Goal: Information Seeking & Learning: Check status

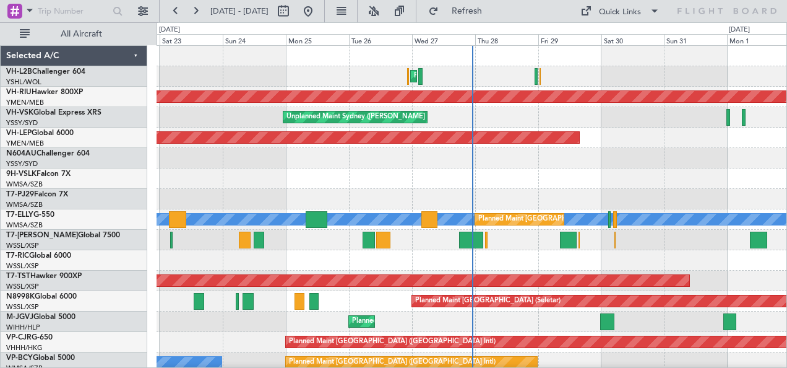
click at [600, 183] on div "Planned Maint Sydney ([PERSON_NAME] Intl) Planned Maint [GEOGRAPHIC_DATA] ([GEO…" at bounding box center [472, 219] width 631 height 347
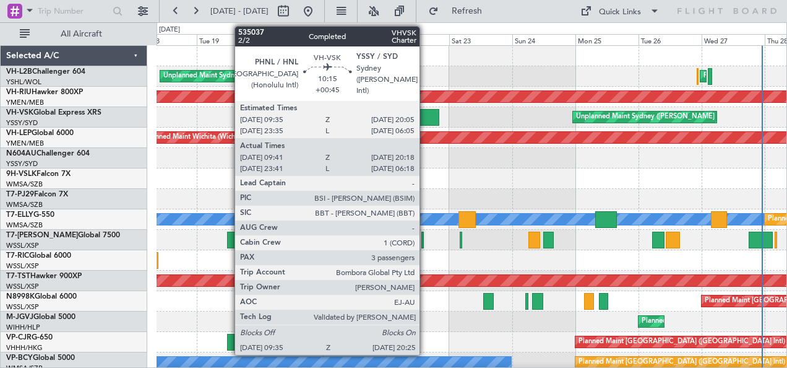
click at [426, 113] on div at bounding box center [425, 117] width 29 height 17
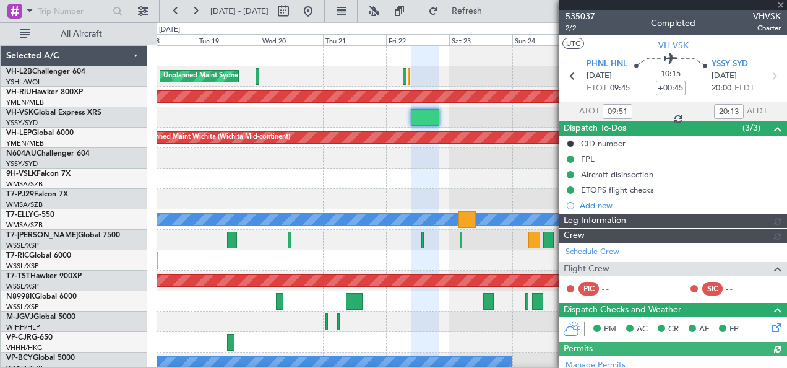
type input "[PERSON_NAME] (LEU)"
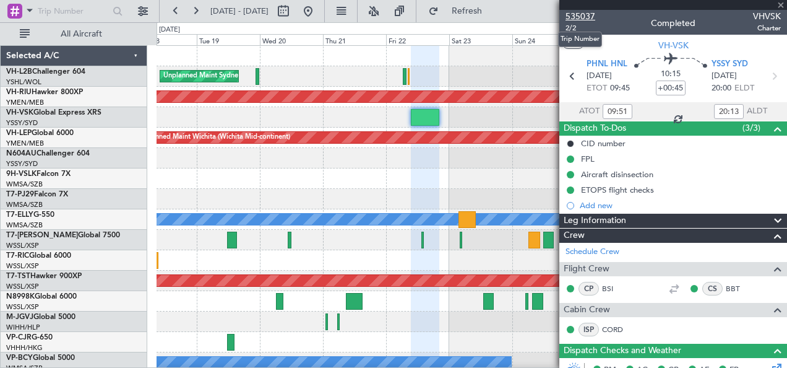
click at [579, 15] on span "535037" at bounding box center [581, 16] width 30 height 13
click at [581, 14] on span "535037" at bounding box center [581, 16] width 30 height 13
click at [779, 2] on span at bounding box center [781, 5] width 12 height 11
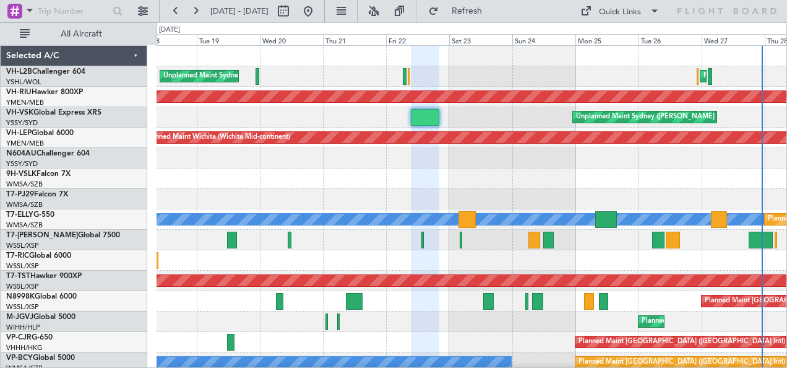
type input "0"
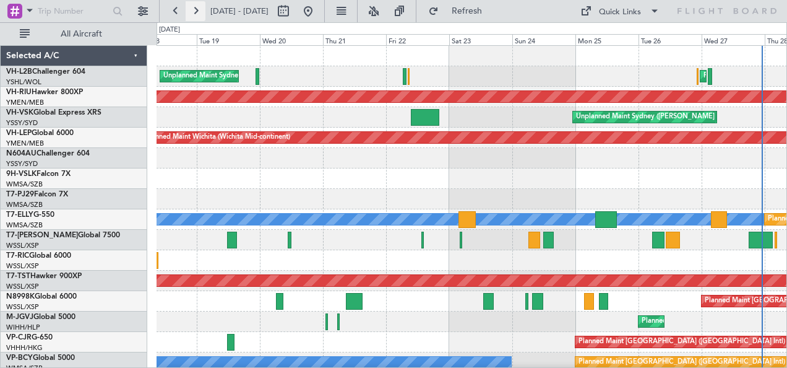
click at [194, 12] on button at bounding box center [196, 11] width 20 height 20
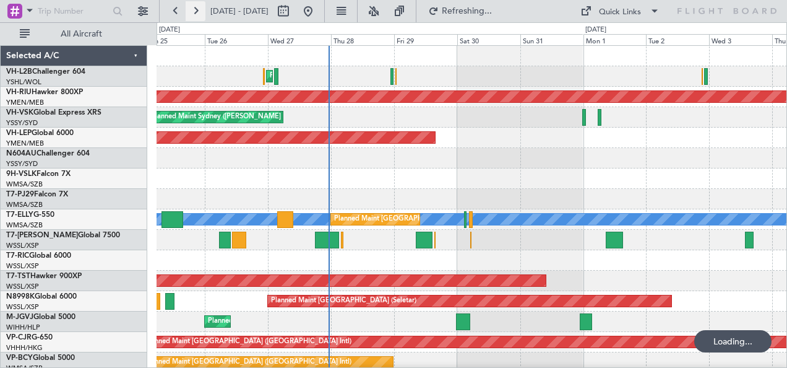
click at [194, 12] on button at bounding box center [196, 11] width 20 height 20
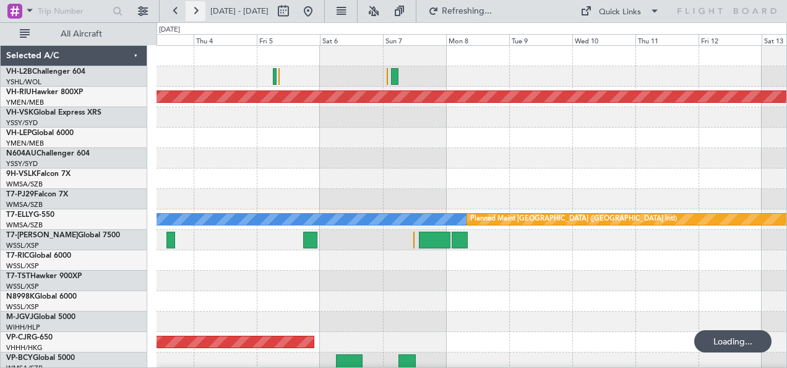
click at [194, 12] on button at bounding box center [196, 11] width 20 height 20
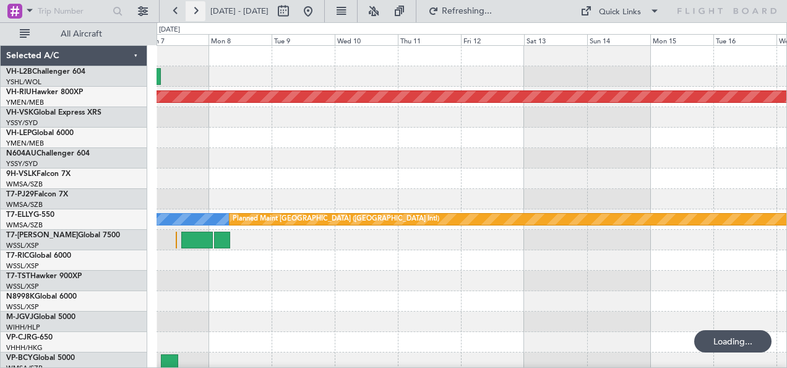
click at [194, 12] on button at bounding box center [196, 11] width 20 height 20
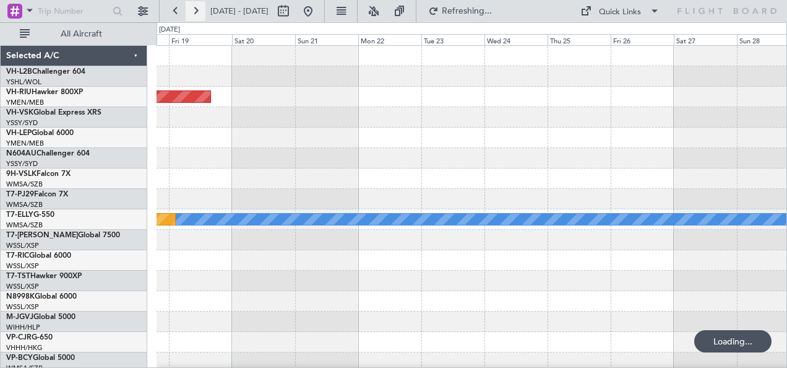
click at [194, 12] on button at bounding box center [196, 11] width 20 height 20
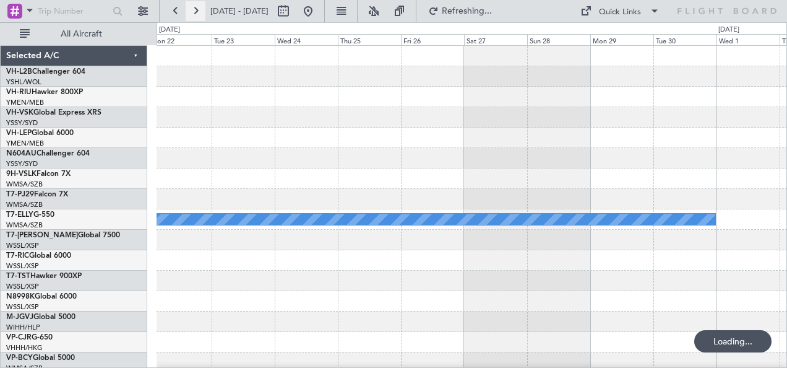
click at [194, 12] on button at bounding box center [196, 11] width 20 height 20
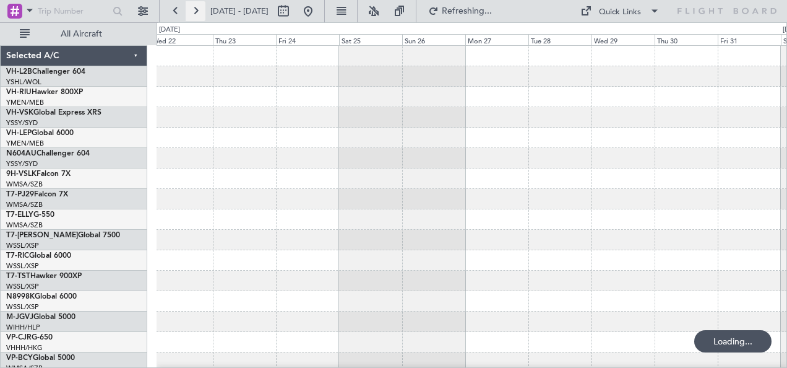
click at [194, 12] on button at bounding box center [196, 11] width 20 height 20
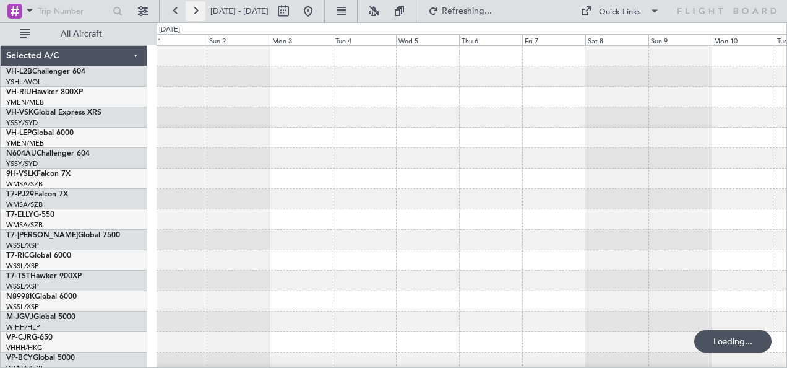
click at [194, 12] on button at bounding box center [196, 11] width 20 height 20
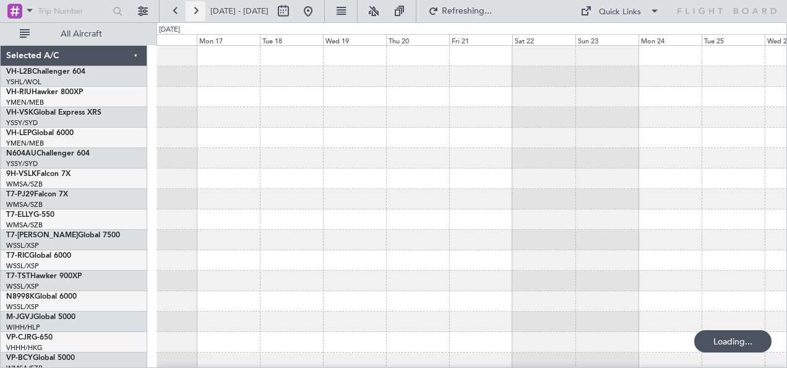
click at [194, 12] on button at bounding box center [196, 11] width 20 height 20
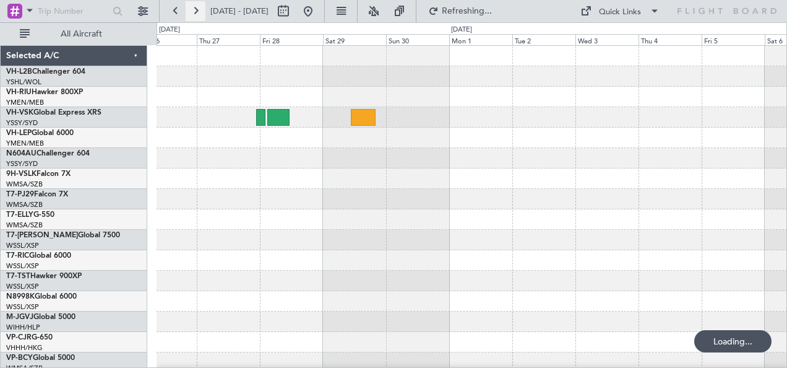
click at [194, 12] on button at bounding box center [196, 11] width 20 height 20
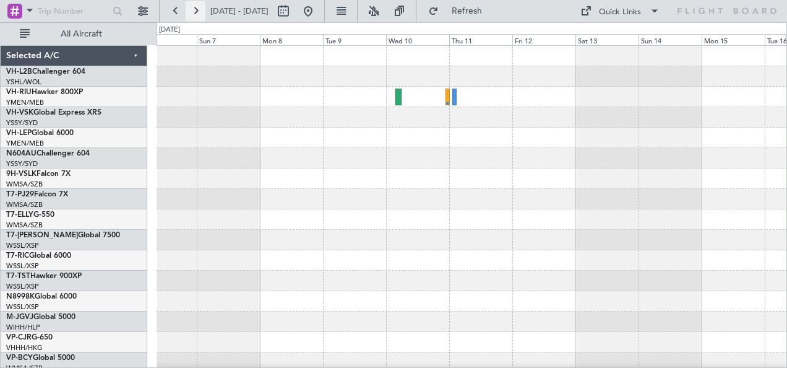
click at [200, 11] on button at bounding box center [196, 11] width 20 height 20
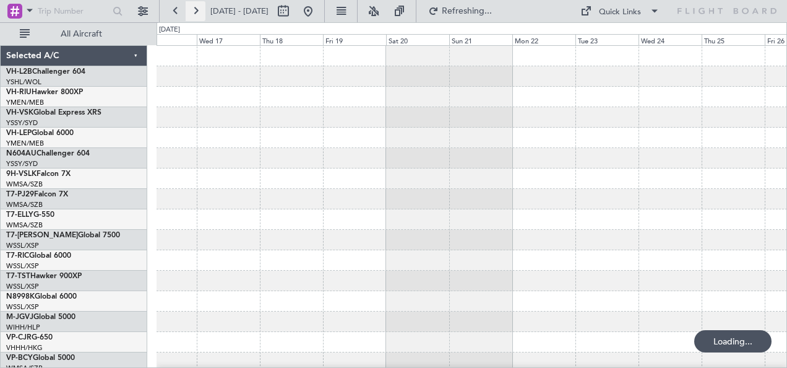
click at [200, 11] on button at bounding box center [196, 11] width 20 height 20
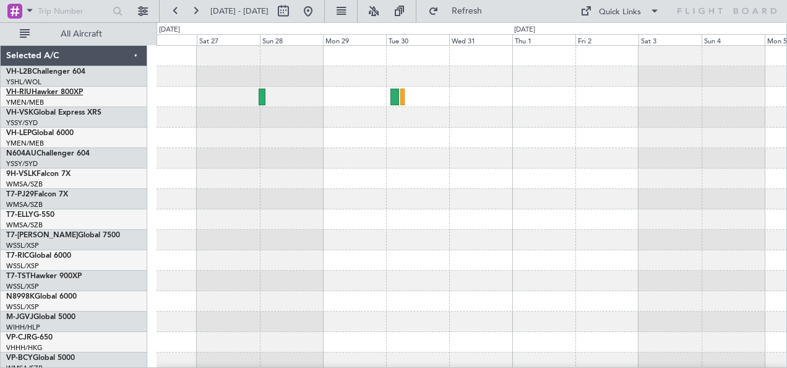
click at [41, 92] on link "VH-RIU Hawker 800XP" at bounding box center [44, 91] width 77 height 7
click at [504, 131] on div at bounding box center [472, 219] width 631 height 347
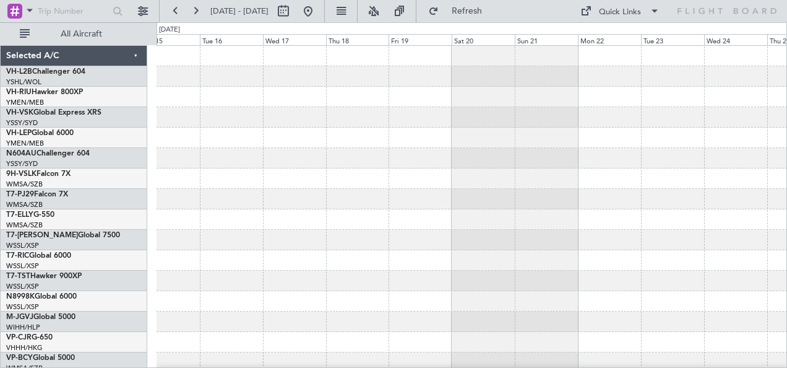
click at [514, 100] on div at bounding box center [472, 97] width 631 height 20
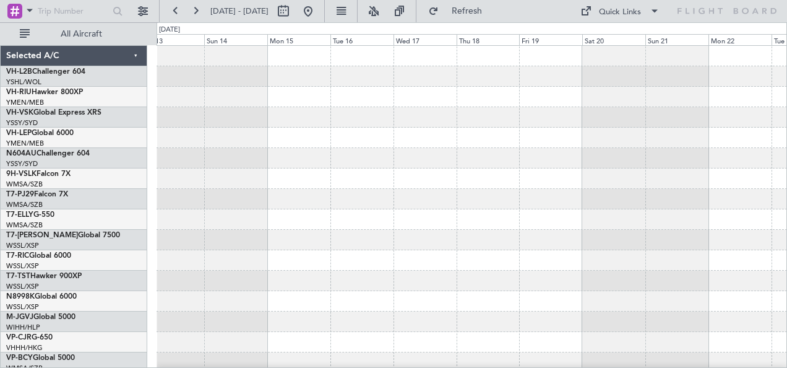
click at [632, 115] on div at bounding box center [472, 117] width 631 height 20
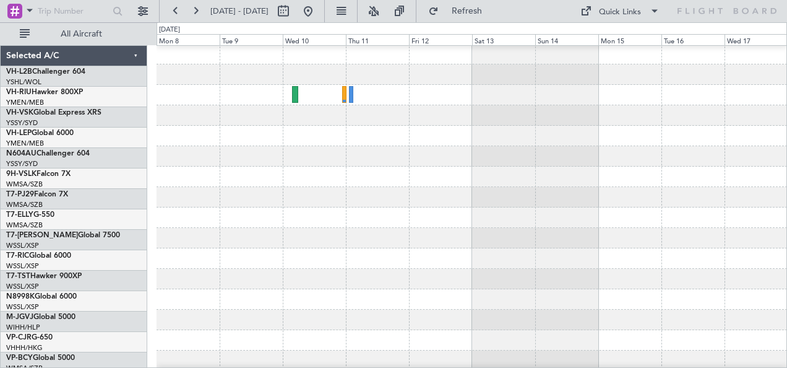
scroll to position [2, 0]
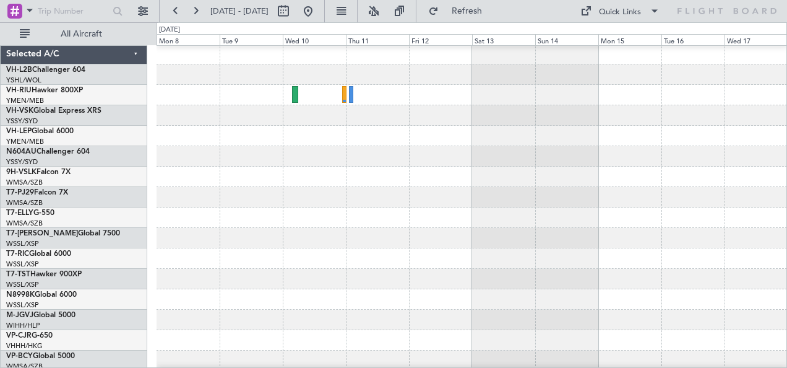
click at [543, 129] on div at bounding box center [472, 136] width 631 height 20
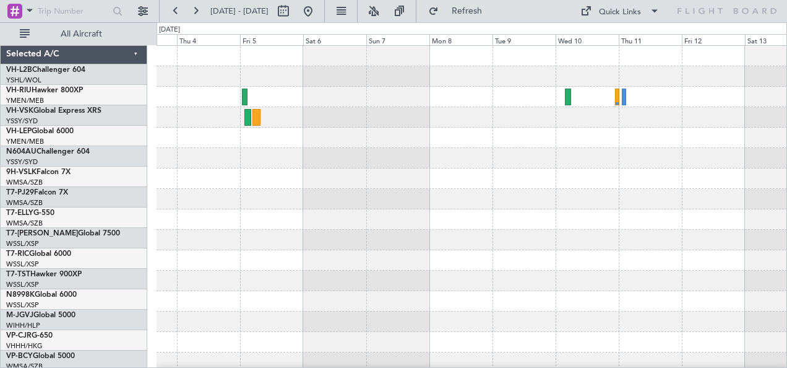
scroll to position [0, 0]
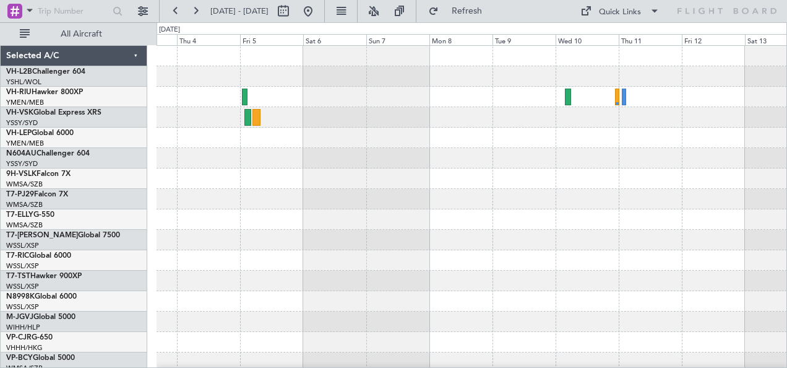
click at [690, 127] on div at bounding box center [472, 137] width 631 height 20
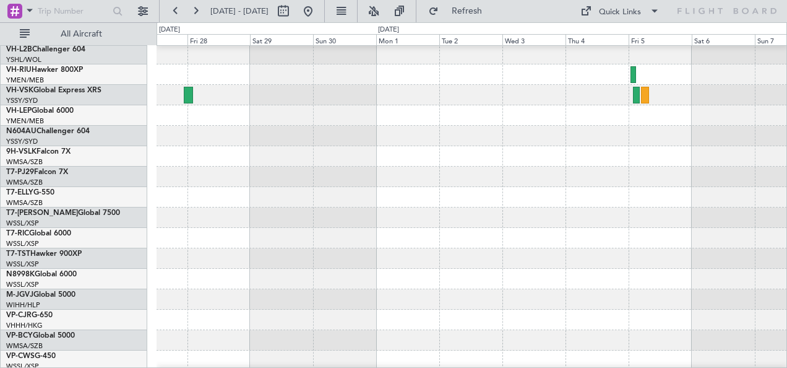
click at [754, 135] on div at bounding box center [472, 136] width 631 height 20
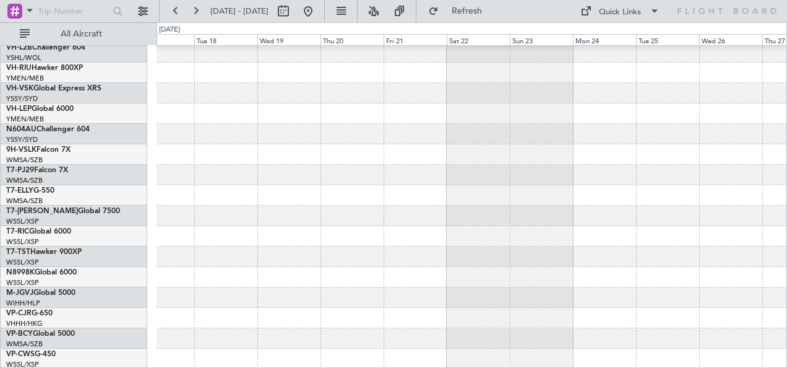
click at [745, 129] on div at bounding box center [472, 134] width 631 height 20
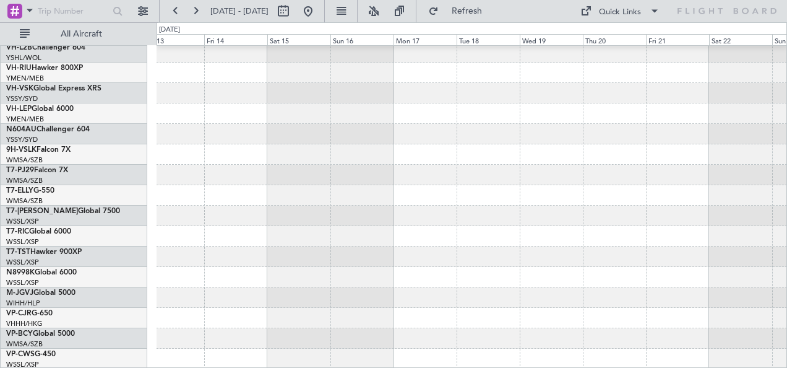
click at [787, 124] on html "[DATE] - [DATE] Refresh Quick Links All Aircraft Selected A/C VH-L2B Challenger…" at bounding box center [393, 184] width 787 height 368
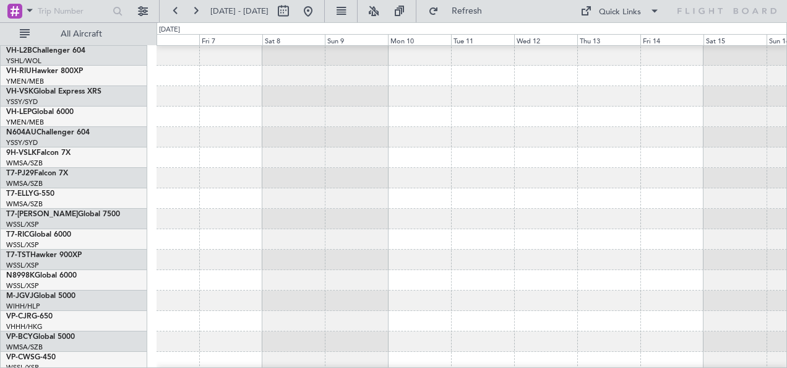
click at [628, 112] on div at bounding box center [472, 116] width 631 height 20
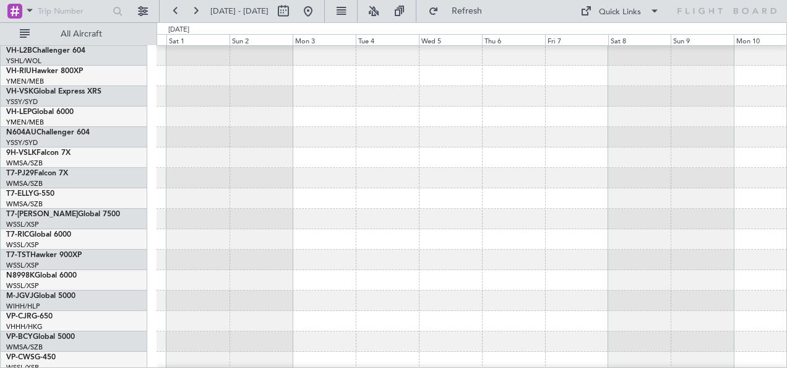
scroll to position [20, 0]
click at [608, 100] on div at bounding box center [472, 96] width 631 height 20
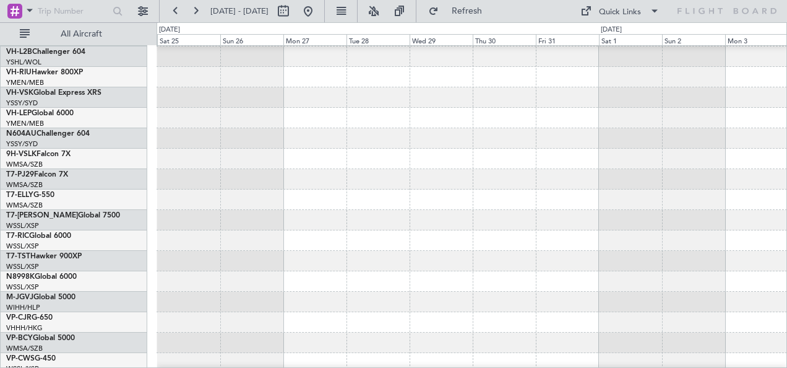
click at [609, 108] on div at bounding box center [472, 97] width 631 height 20
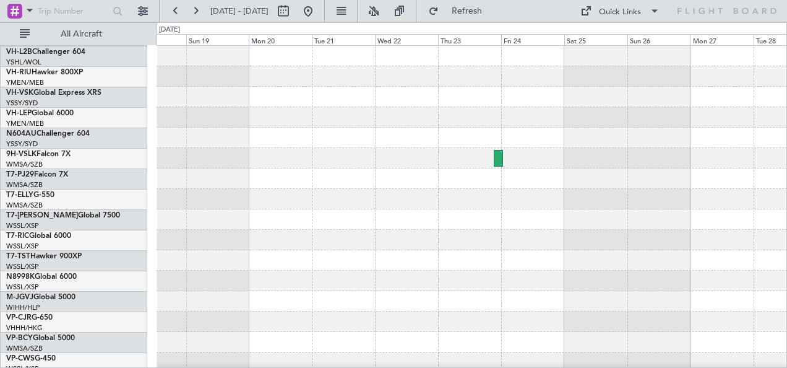
scroll to position [0, 0]
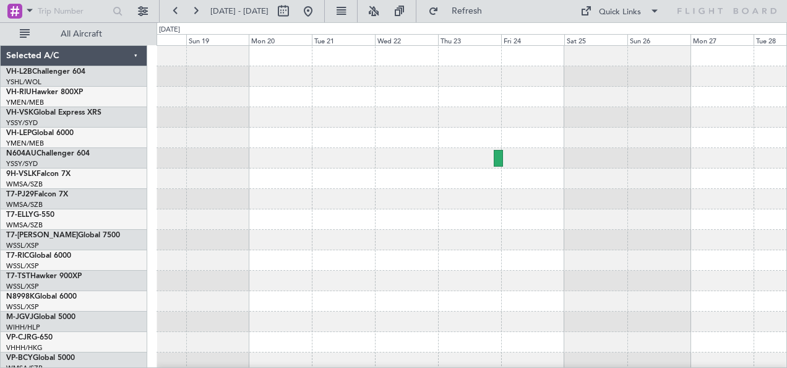
click at [576, 127] on div at bounding box center [472, 219] width 631 height 347
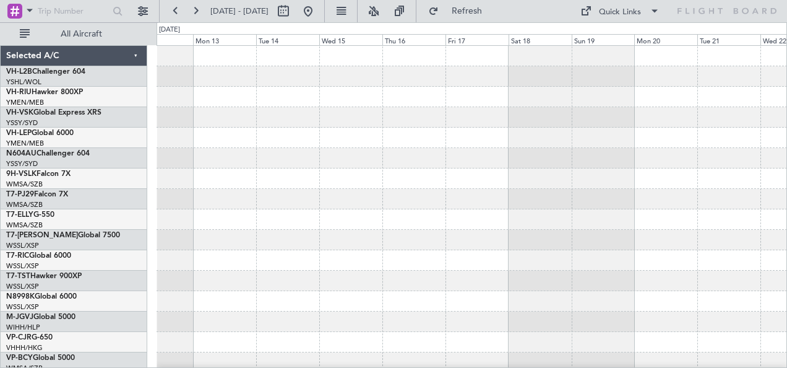
click at [681, 107] on div at bounding box center [472, 117] width 631 height 20
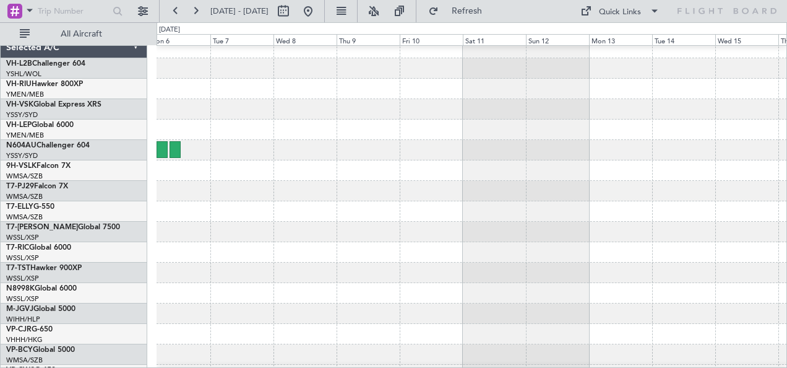
click at [640, 99] on div at bounding box center [472, 89] width 631 height 20
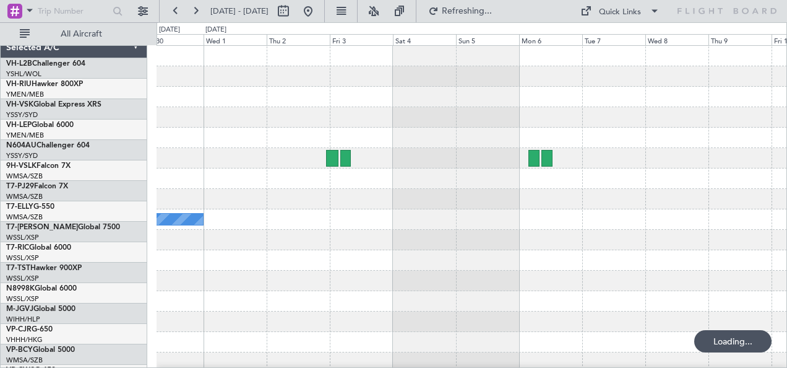
scroll to position [0, 0]
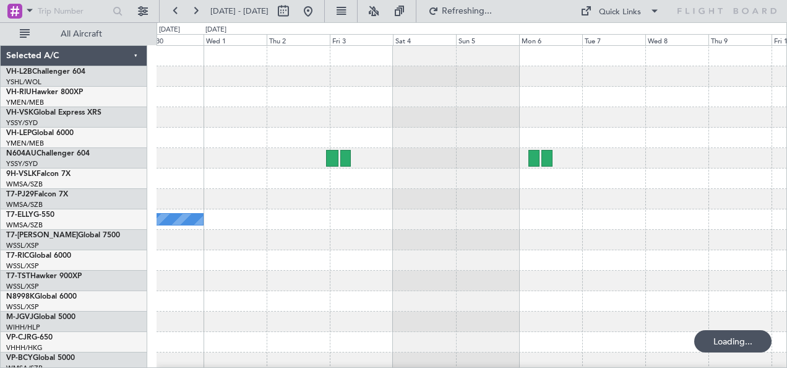
click at [738, 110] on div "MEL" at bounding box center [472, 219] width 631 height 347
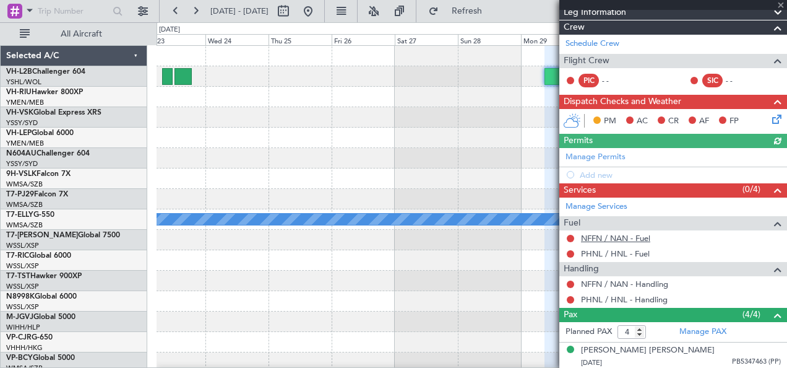
scroll to position [244, 0]
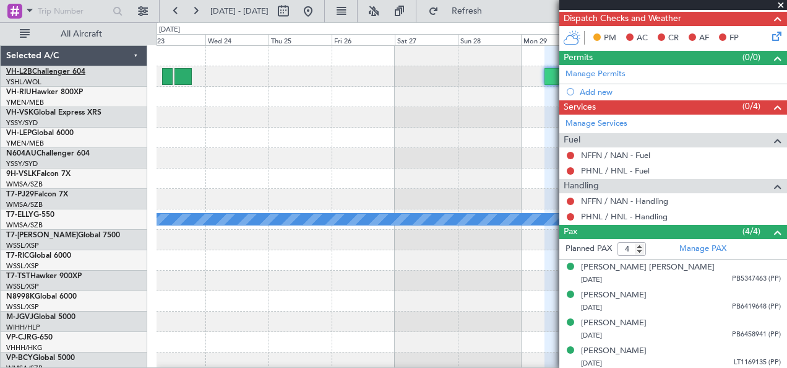
click at [63, 72] on link "VH-L2B Challenger 604" at bounding box center [45, 71] width 79 height 7
click at [781, 4] on span at bounding box center [781, 5] width 12 height 11
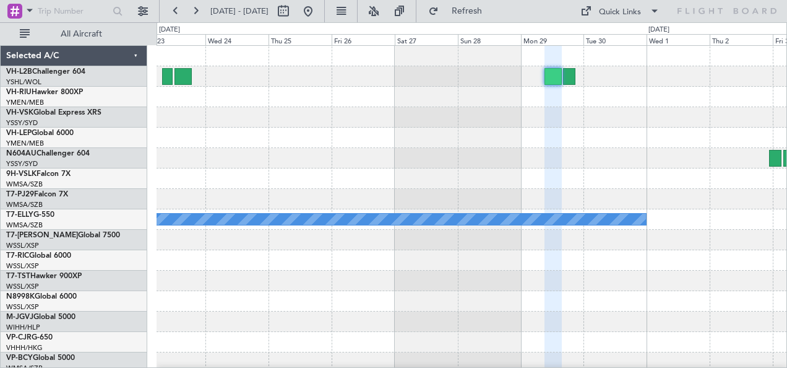
type input "0"
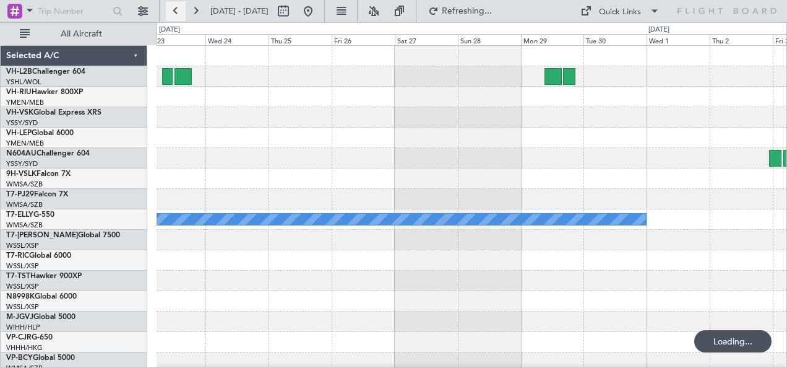
click at [174, 16] on button at bounding box center [176, 11] width 20 height 20
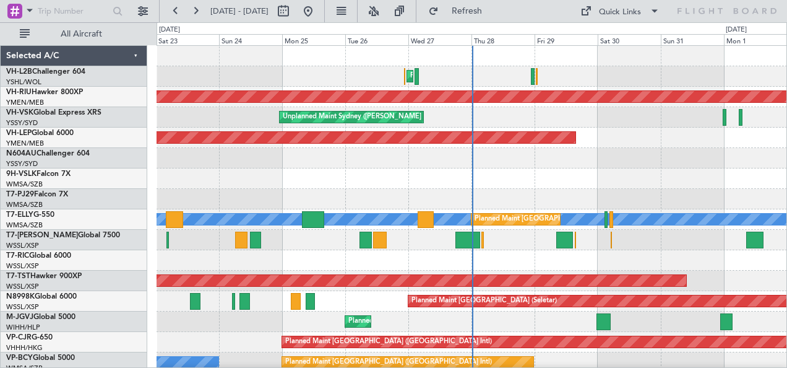
click at [437, 82] on div "Planned Maint Sydney ([PERSON_NAME] Intl)" at bounding box center [472, 76] width 631 height 20
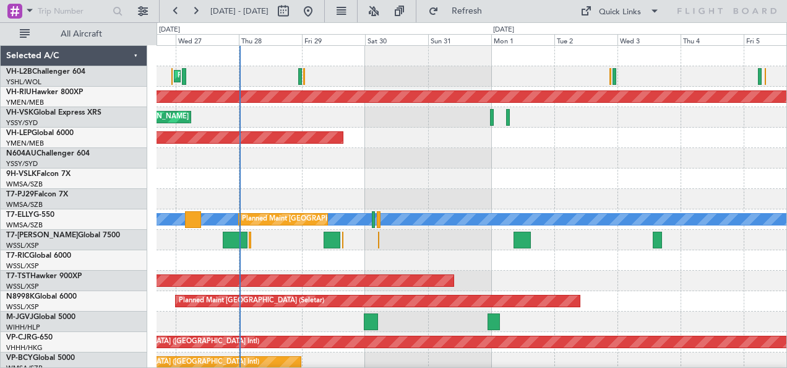
click at [416, 76] on div "Planned Maint Sydney ([PERSON_NAME] Intl)" at bounding box center [472, 76] width 631 height 20
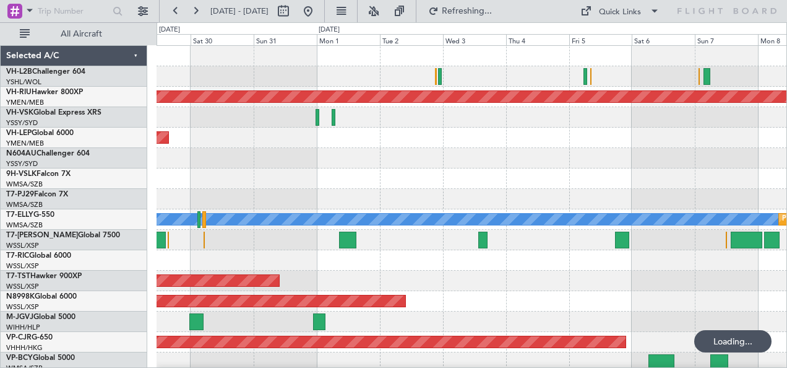
click at [456, 66] on div "Planned Maint Sydney ([PERSON_NAME] Intl)" at bounding box center [472, 76] width 631 height 20
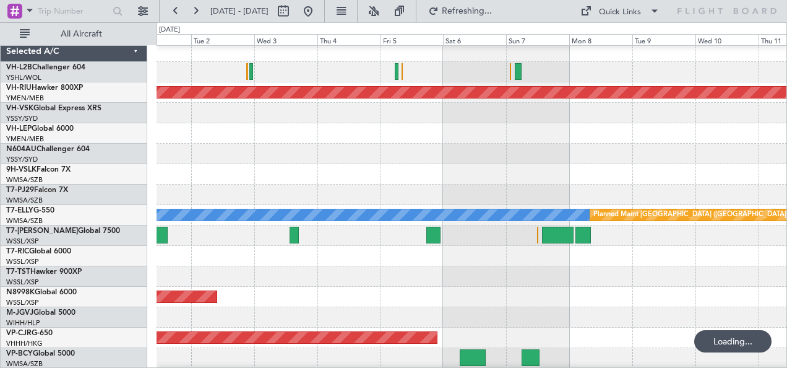
click at [474, 77] on div at bounding box center [472, 72] width 631 height 20
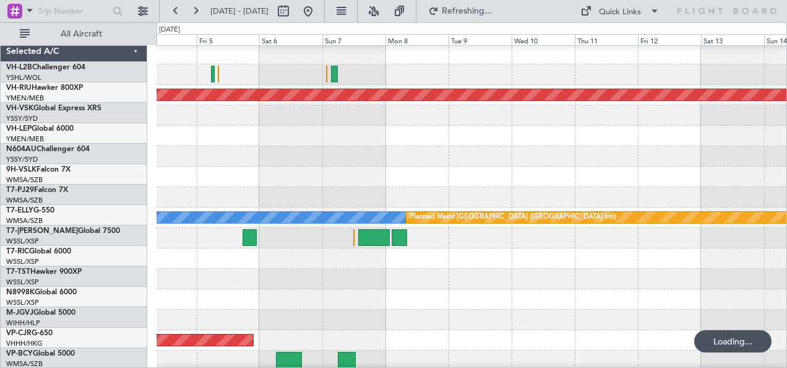
scroll to position [2, 0]
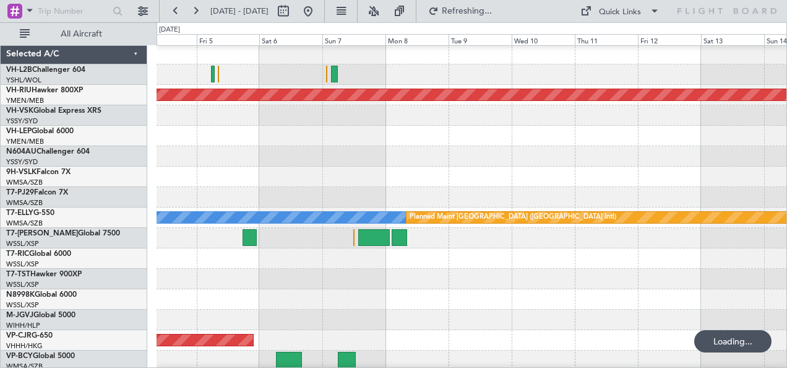
click at [445, 79] on div "Planned Maint Melbourne (Essendon) MEL Planned Maint Dubai (Dubai Intl) Planned…" at bounding box center [472, 217] width 631 height 347
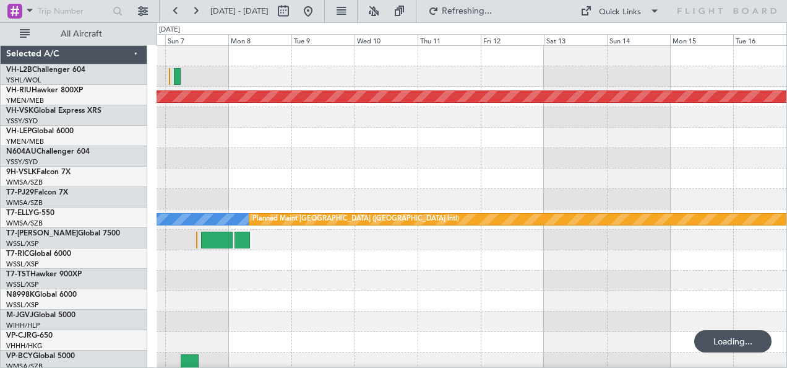
scroll to position [0, 0]
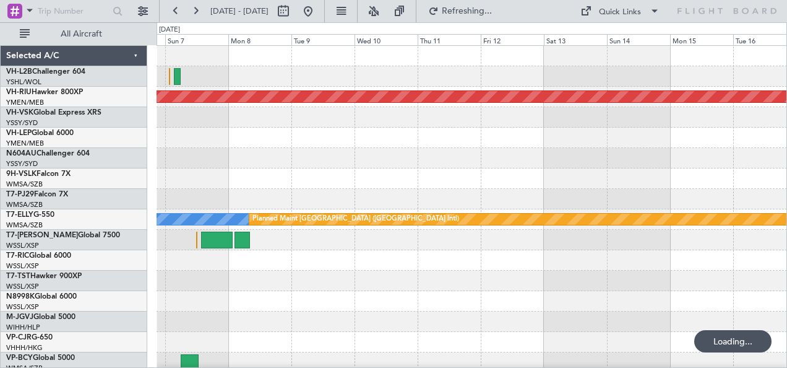
click at [703, 175] on div at bounding box center [472, 178] width 631 height 20
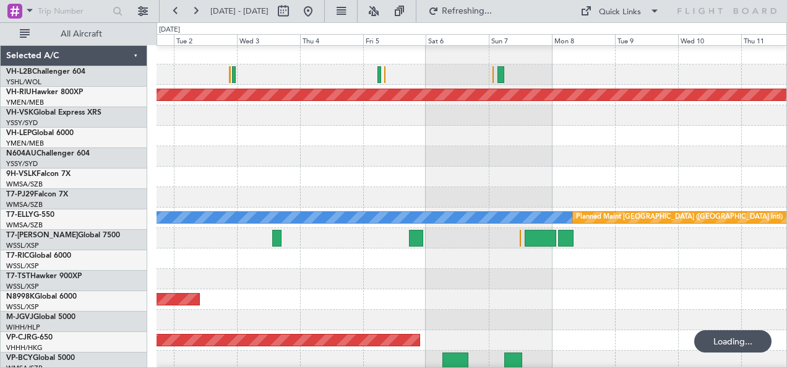
scroll to position [2, 0]
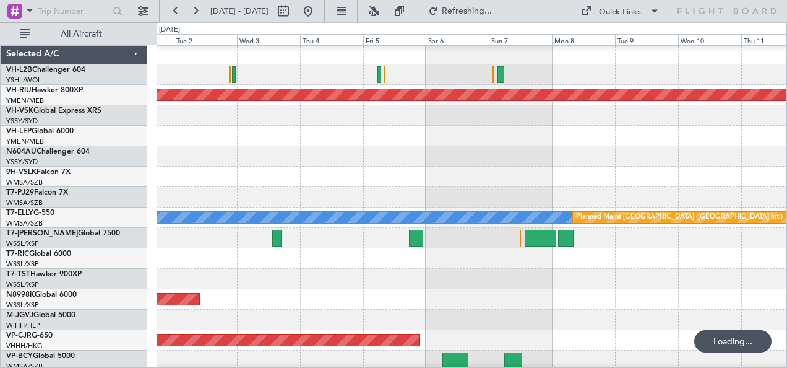
click at [635, 167] on div "Planned Maint Melbourne (Essendon) MEL Planned Maint Dubai (Dubai Intl) Planned…" at bounding box center [472, 217] width 631 height 347
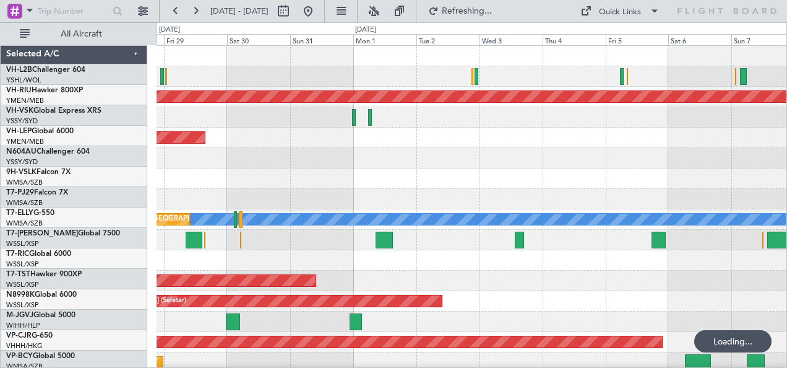
scroll to position [0, 0]
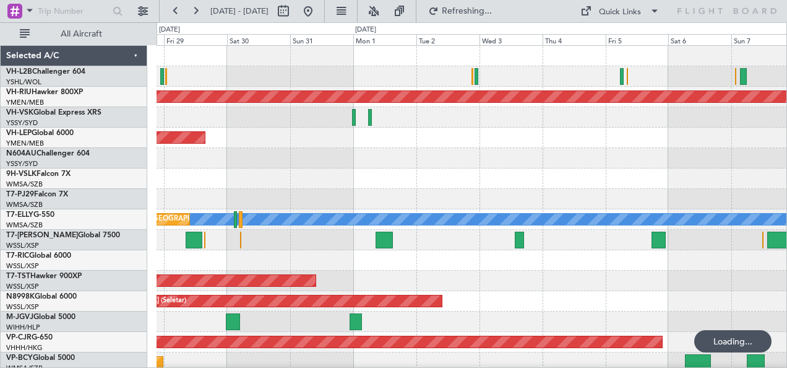
click at [692, 170] on div "Planned Maint Sydney (Kingsford Smith Intl) Planned Maint Melbourne (Essendon) …" at bounding box center [472, 219] width 631 height 347
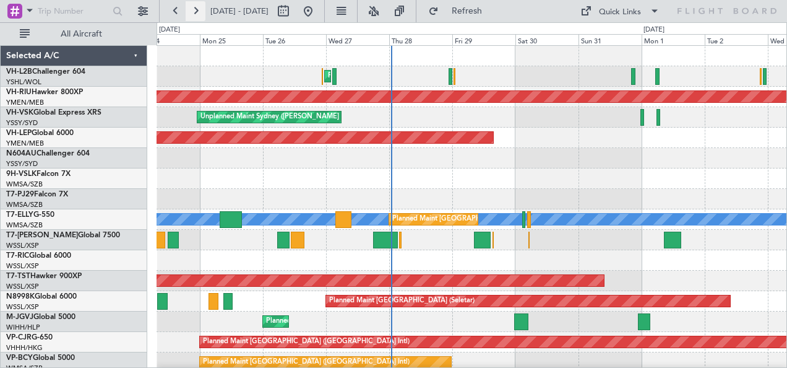
click at [194, 11] on button at bounding box center [196, 11] width 20 height 20
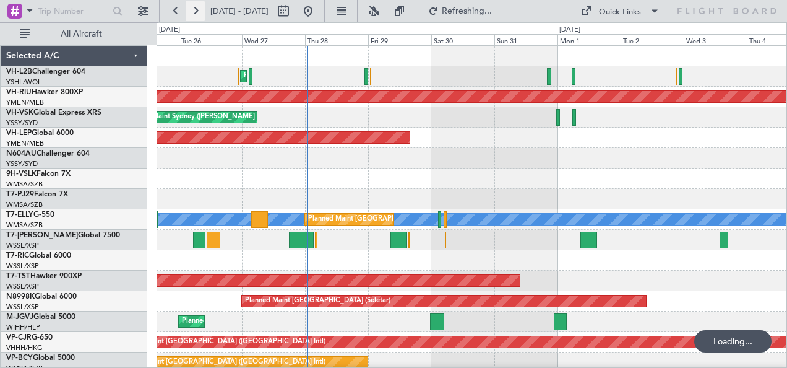
click at [194, 11] on button at bounding box center [196, 11] width 20 height 20
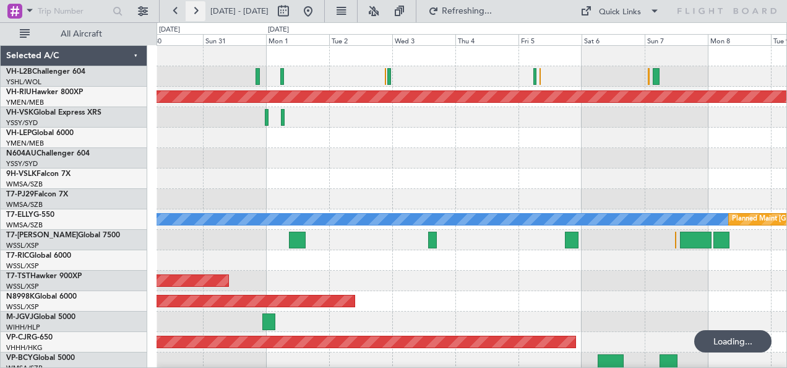
click at [194, 11] on button at bounding box center [196, 11] width 20 height 20
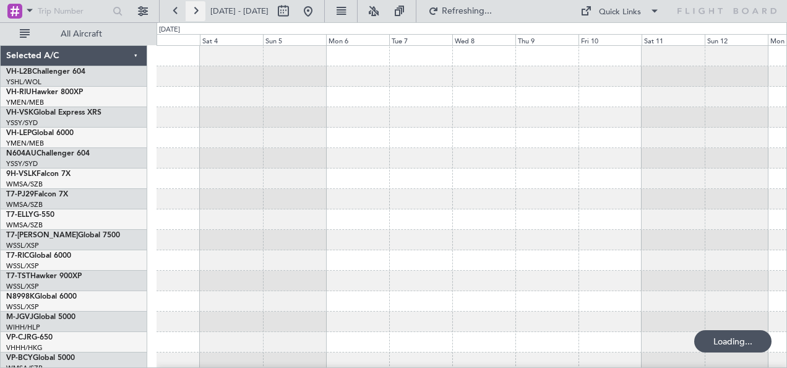
click at [194, 11] on button at bounding box center [196, 11] width 20 height 20
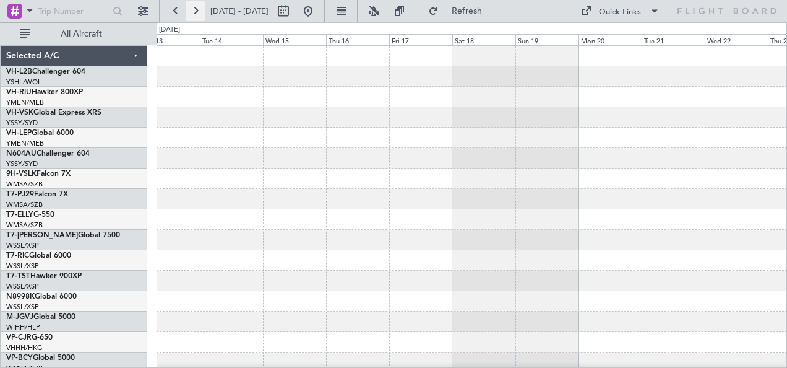
click at [194, 11] on button at bounding box center [196, 11] width 20 height 20
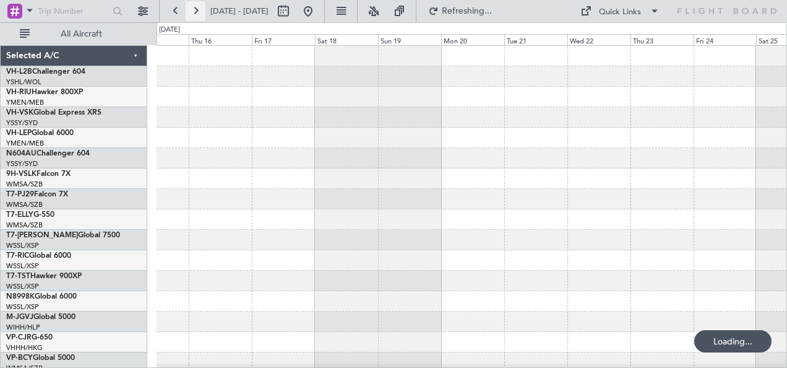
click at [194, 11] on button at bounding box center [196, 11] width 20 height 20
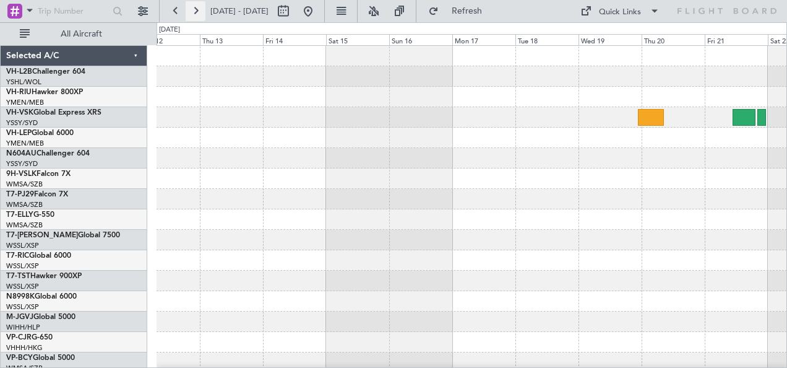
click at [198, 10] on button at bounding box center [196, 11] width 20 height 20
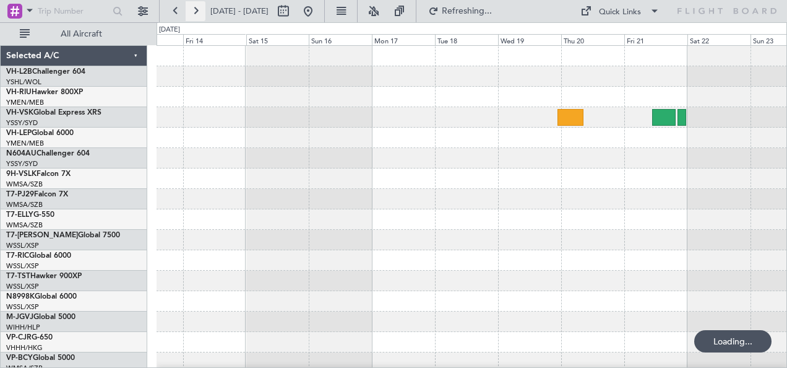
click at [198, 10] on button at bounding box center [196, 11] width 20 height 20
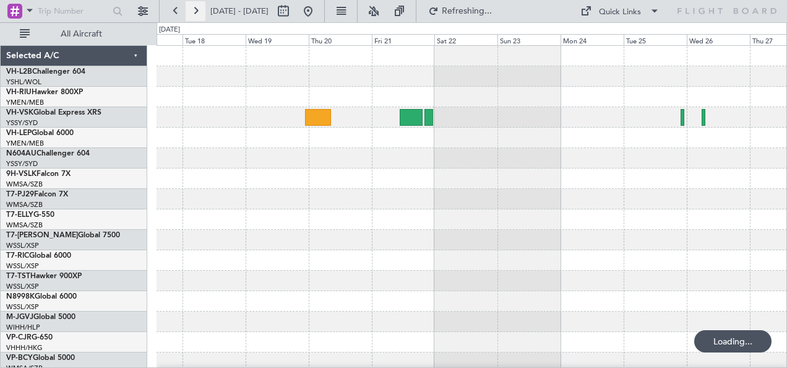
click at [198, 10] on button at bounding box center [196, 11] width 20 height 20
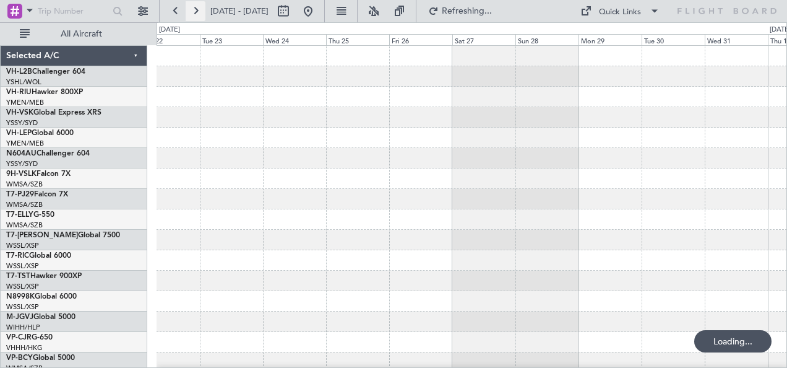
click at [198, 10] on button at bounding box center [196, 11] width 20 height 20
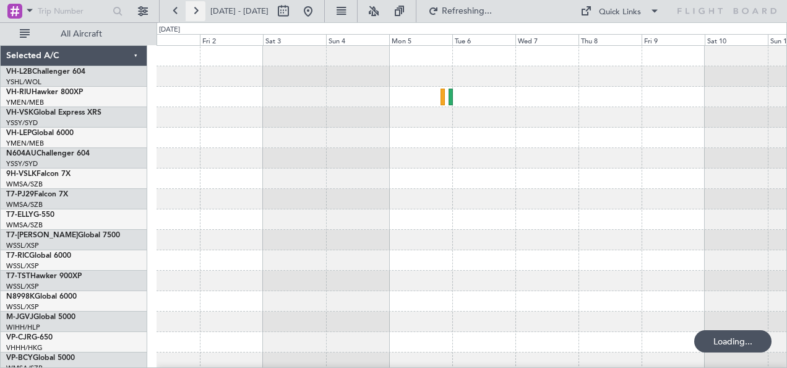
click at [198, 10] on button at bounding box center [196, 11] width 20 height 20
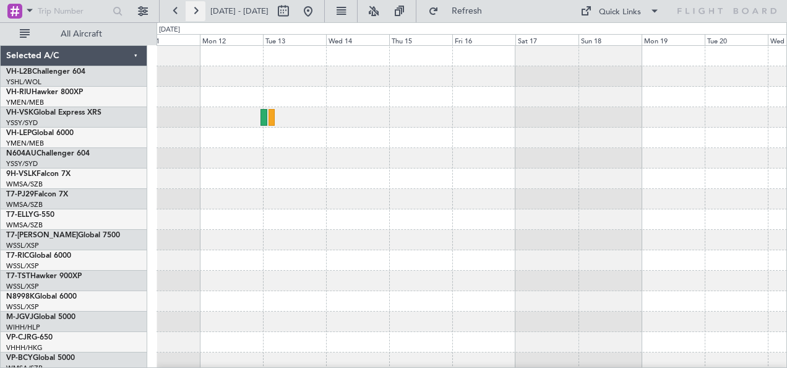
click at [198, 10] on button at bounding box center [196, 11] width 20 height 20
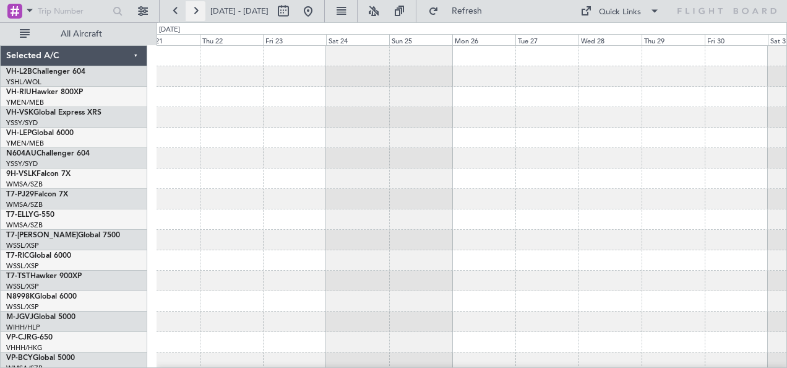
click at [198, 10] on button at bounding box center [196, 11] width 20 height 20
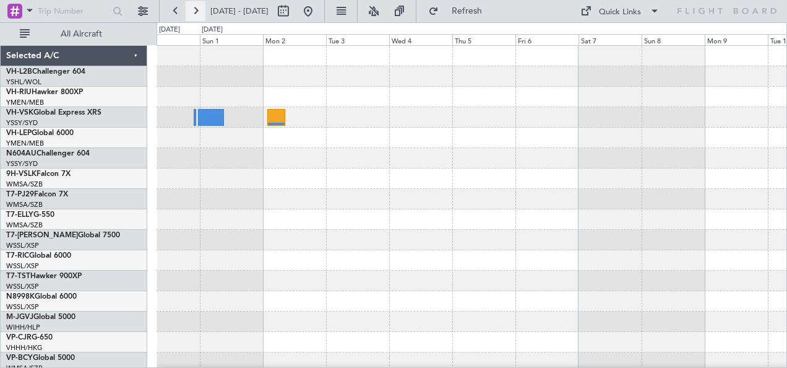
click at [198, 10] on button at bounding box center [196, 11] width 20 height 20
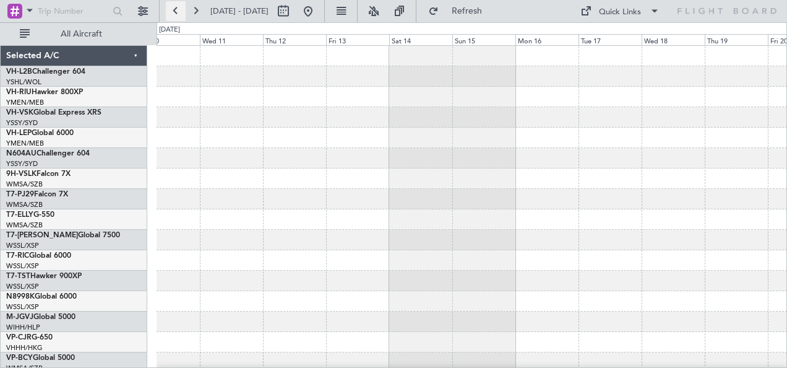
click at [176, 11] on button at bounding box center [176, 11] width 20 height 20
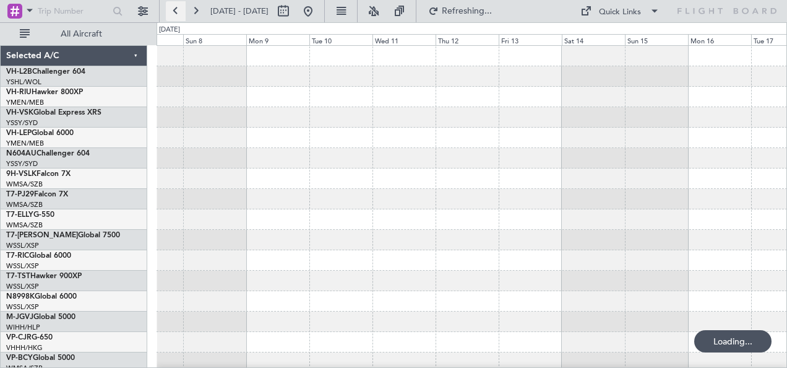
click at [176, 11] on button at bounding box center [176, 11] width 20 height 20
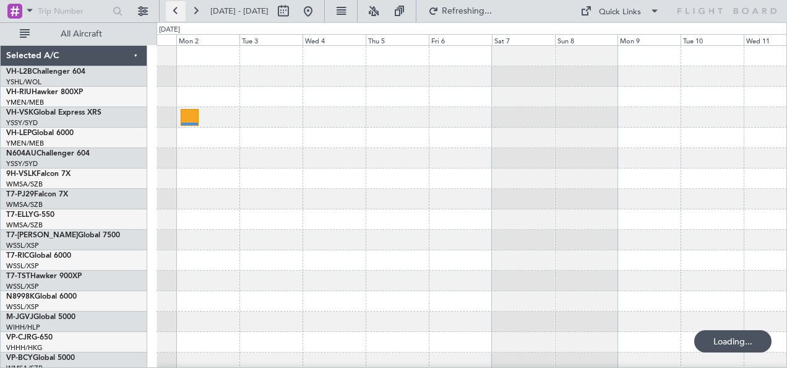
click at [176, 10] on button at bounding box center [176, 11] width 20 height 20
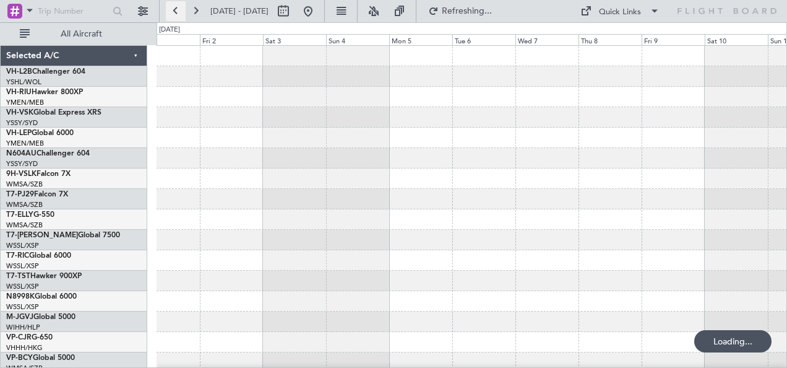
click at [177, 9] on button at bounding box center [176, 11] width 20 height 20
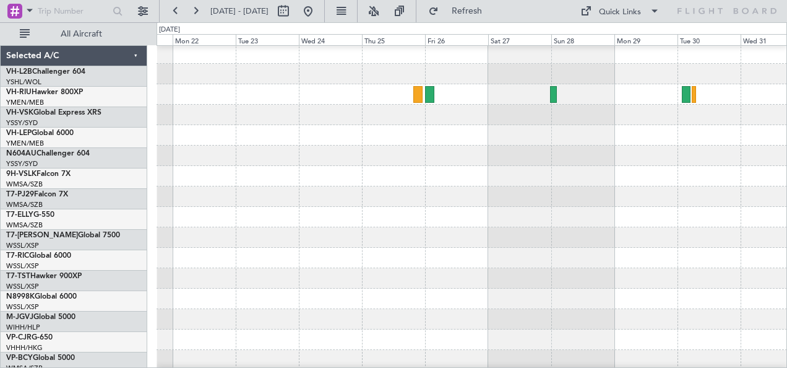
click at [436, 124] on div at bounding box center [472, 115] width 631 height 20
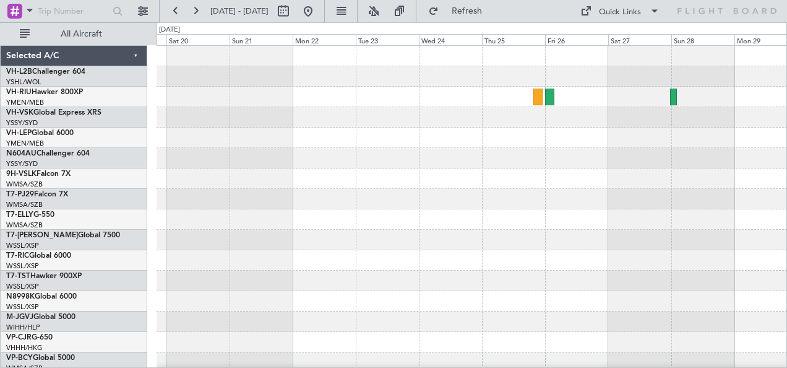
click at [421, 116] on div at bounding box center [472, 117] width 631 height 20
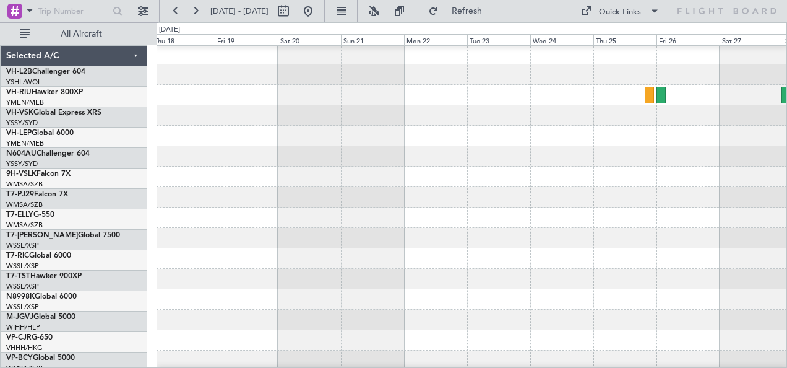
scroll to position [2, 0]
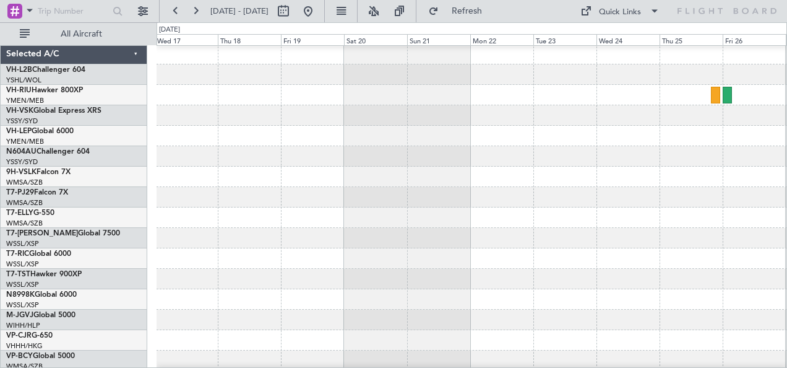
click at [380, 114] on div at bounding box center [472, 115] width 631 height 20
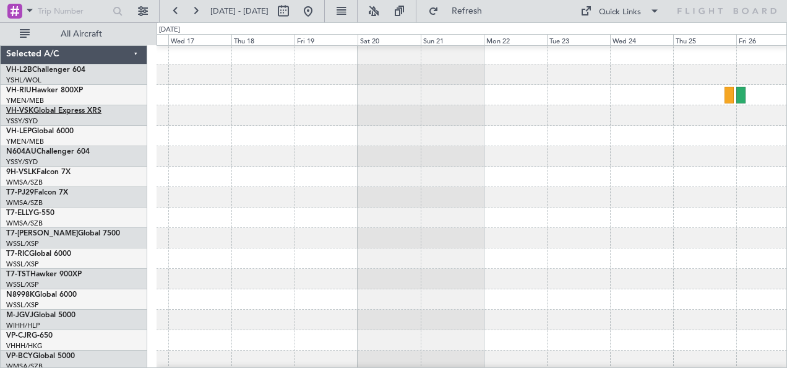
click at [52, 109] on link "VH-VSK Global Express XRS" at bounding box center [53, 110] width 95 height 7
click at [51, 107] on link "VH-VSK Global Express XRS" at bounding box center [53, 110] width 95 height 7
click at [44, 107] on link "VH-VSK Global Express XRS" at bounding box center [53, 110] width 95 height 7
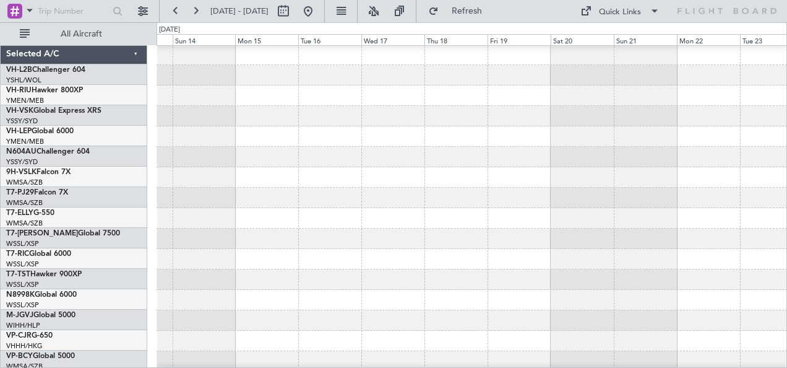
scroll to position [0, 0]
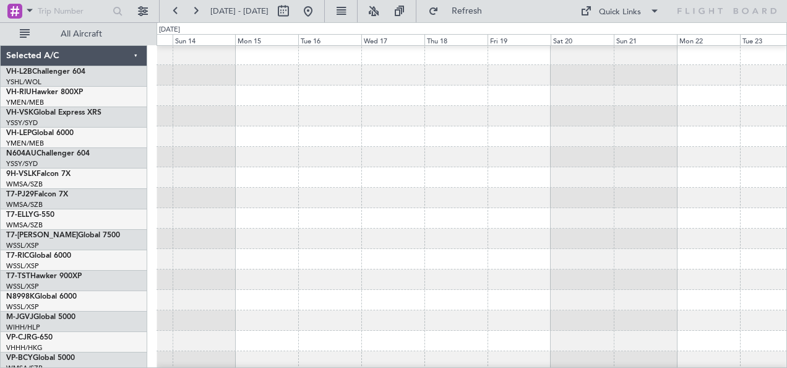
click at [464, 137] on div at bounding box center [472, 136] width 631 height 20
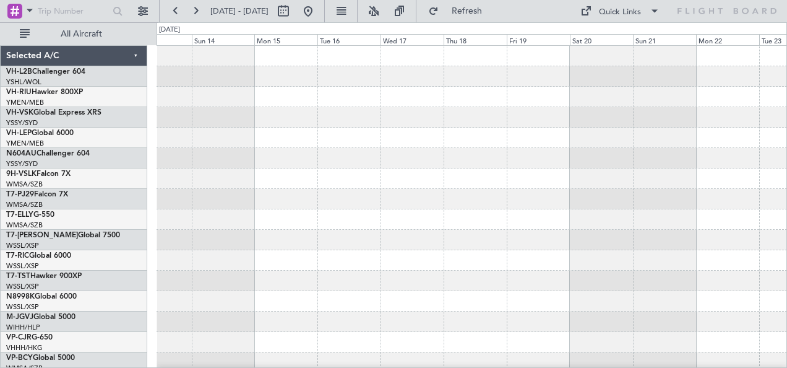
click at [451, 149] on div at bounding box center [472, 219] width 631 height 347
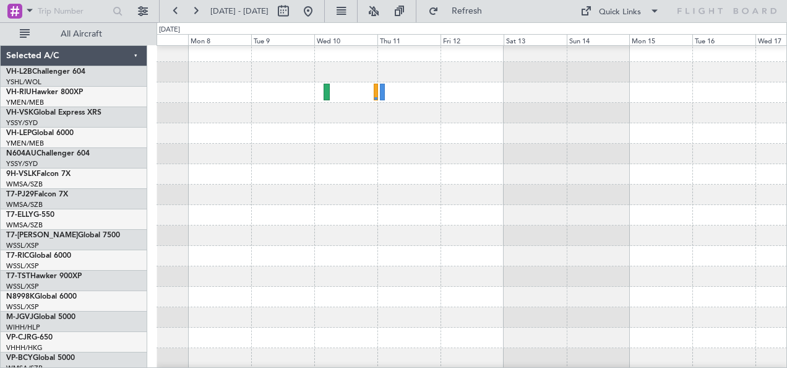
scroll to position [4, 0]
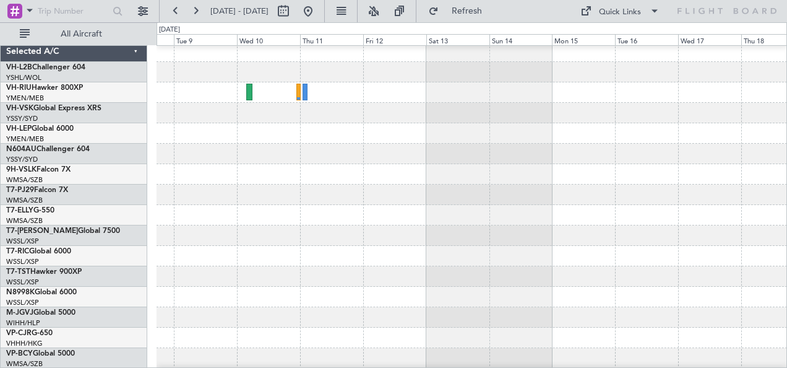
click at [283, 115] on div at bounding box center [472, 113] width 631 height 20
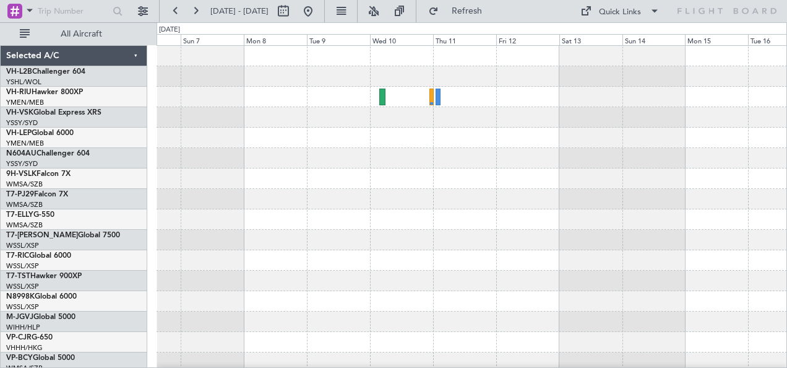
click at [583, 119] on div at bounding box center [472, 117] width 631 height 20
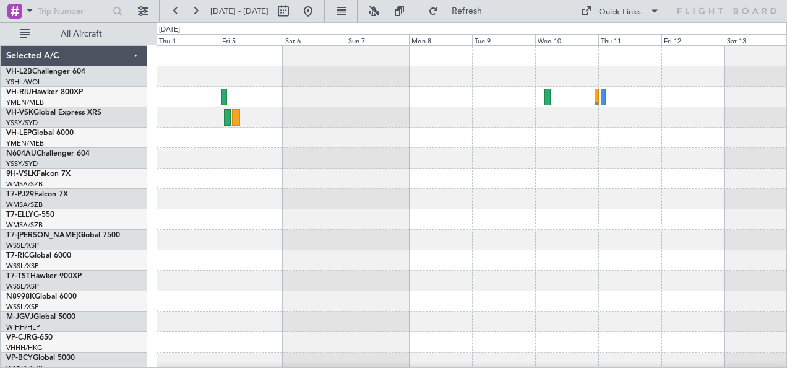
click at [480, 107] on div at bounding box center [472, 117] width 631 height 20
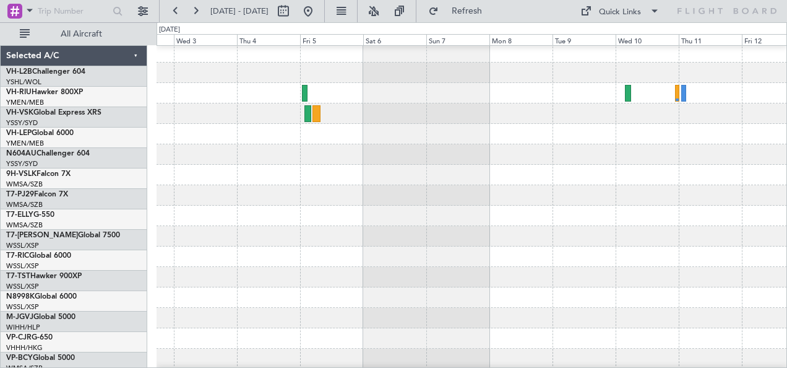
scroll to position [4, 0]
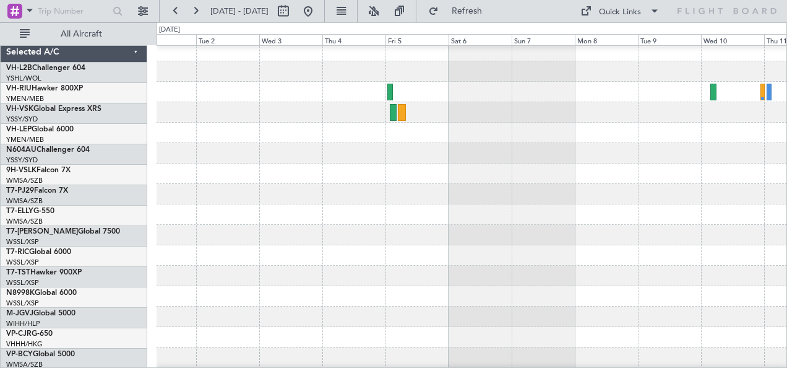
click at [537, 144] on div at bounding box center [472, 153] width 631 height 20
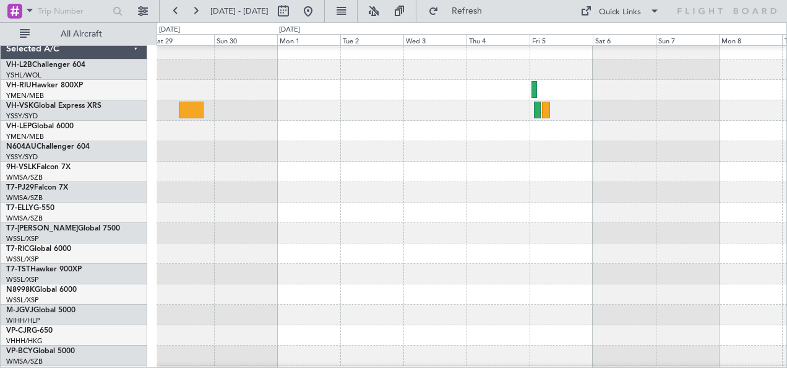
click at [524, 142] on div at bounding box center [472, 151] width 631 height 20
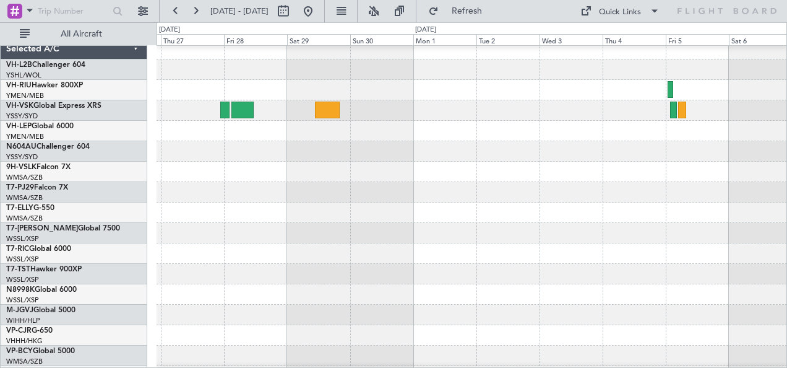
click at [403, 144] on div at bounding box center [472, 151] width 631 height 20
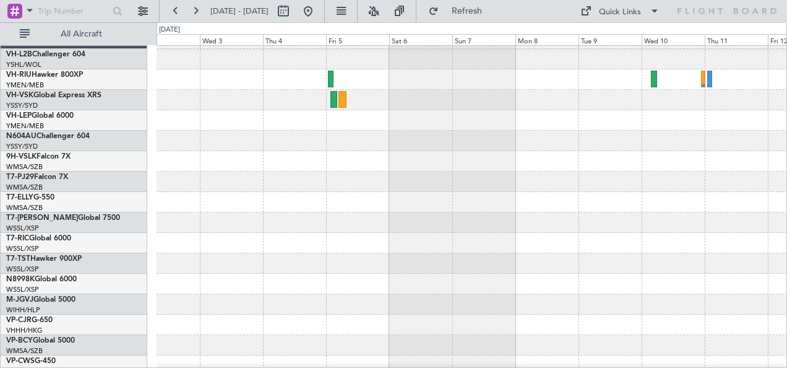
click at [317, 127] on div at bounding box center [472, 201] width 631 height 347
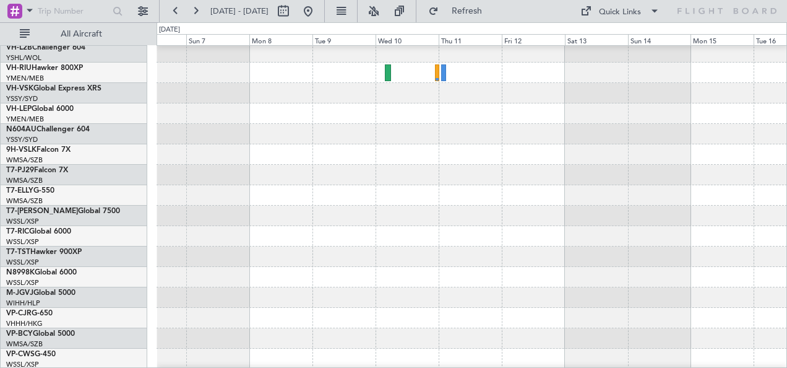
click at [360, 169] on div at bounding box center [472, 195] width 631 height 347
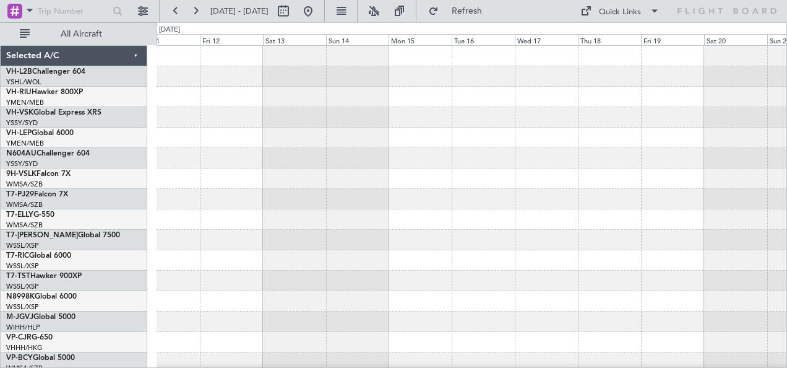
click at [335, 186] on div at bounding box center [472, 178] width 631 height 20
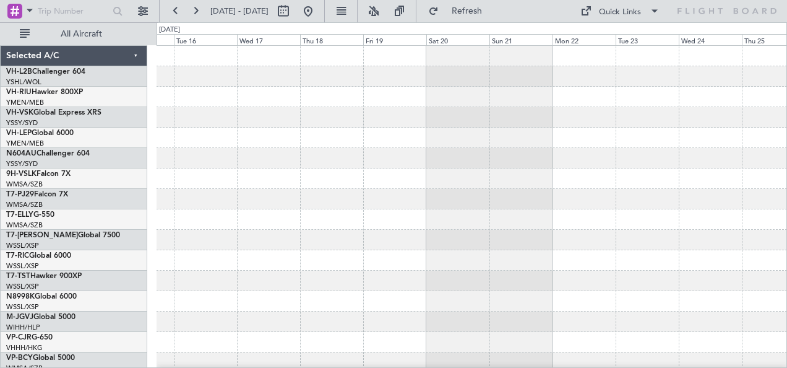
click at [459, 194] on div at bounding box center [472, 219] width 631 height 347
